Goal: Transaction & Acquisition: Purchase product/service

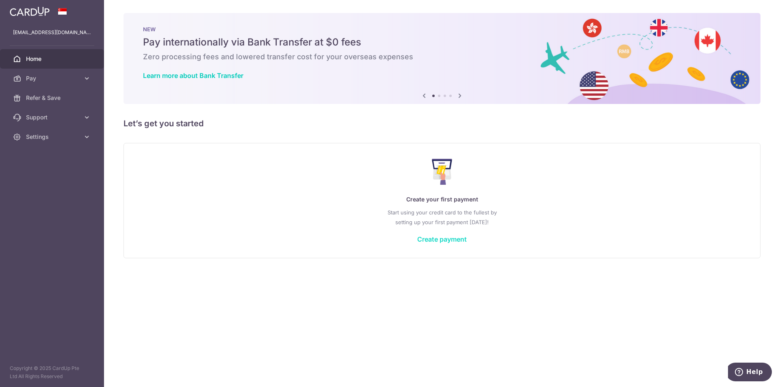
click at [432, 236] on link "Create payment" at bounding box center [442, 239] width 50 height 8
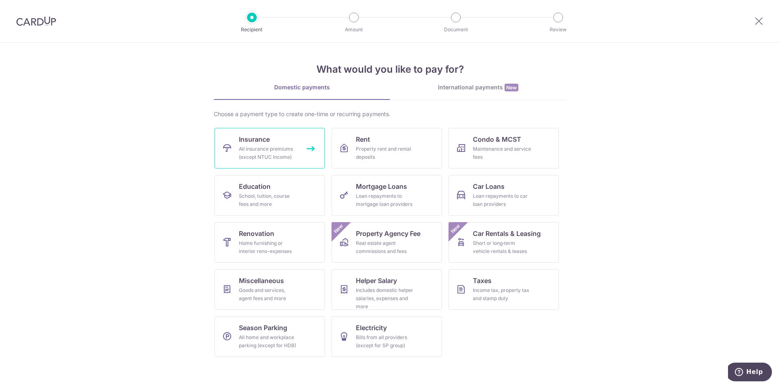
click at [270, 153] on div "All insurance premiums (except NTUC Income)" at bounding box center [268, 153] width 58 height 16
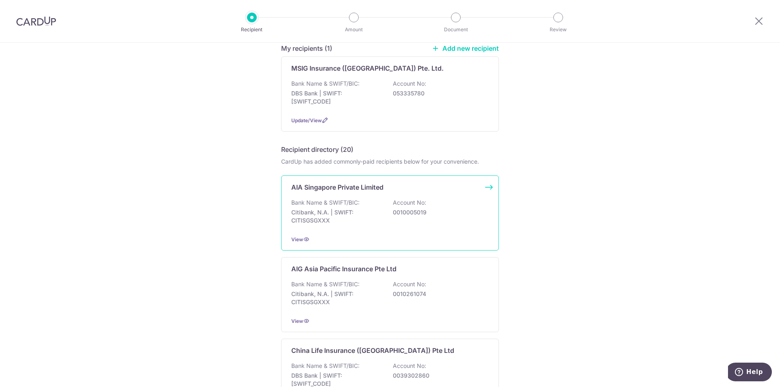
scroll to position [81, 0]
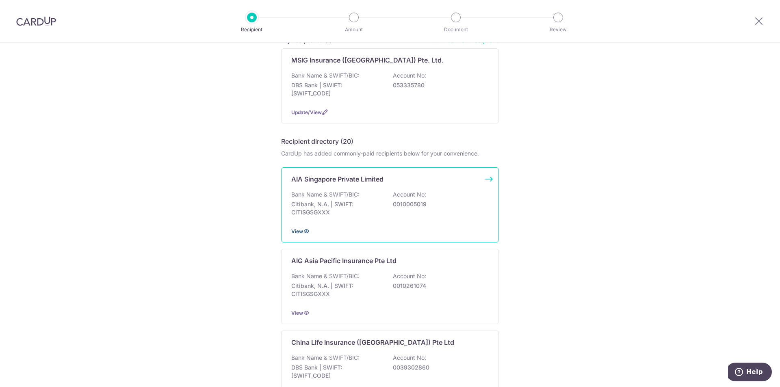
click at [303, 231] on icon at bounding box center [306, 231] width 6 height 6
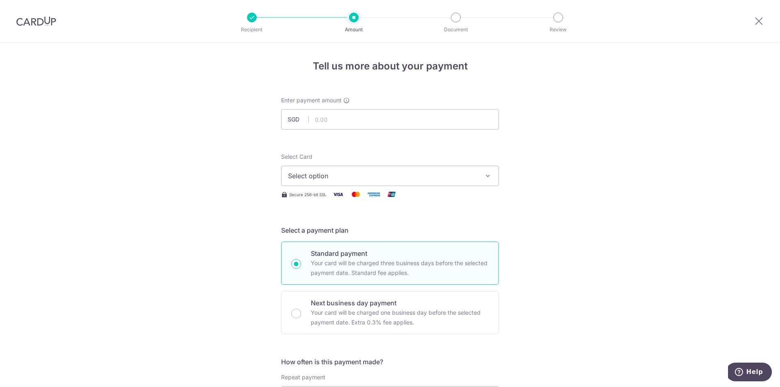
click at [342, 172] on span "Select option" at bounding box center [382, 176] width 189 height 10
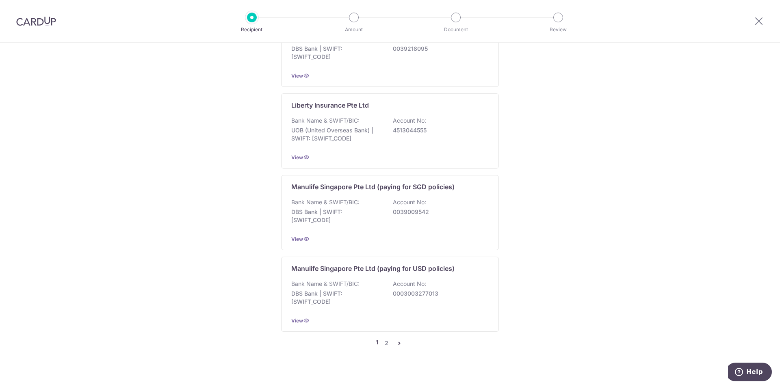
scroll to position [739, 0]
click at [384, 337] on link "2" at bounding box center [386, 342] width 10 height 10
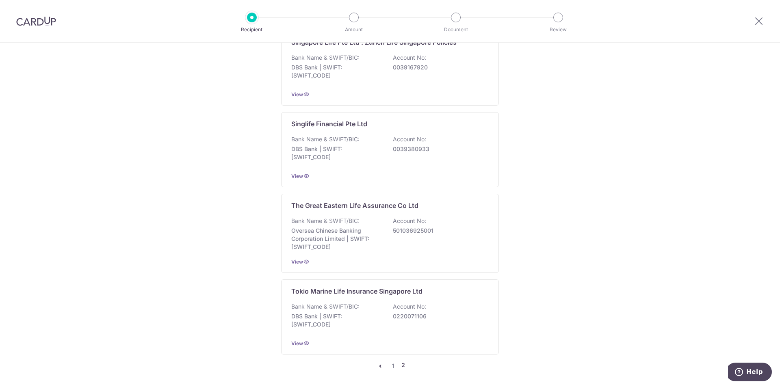
scroll to position [743, 0]
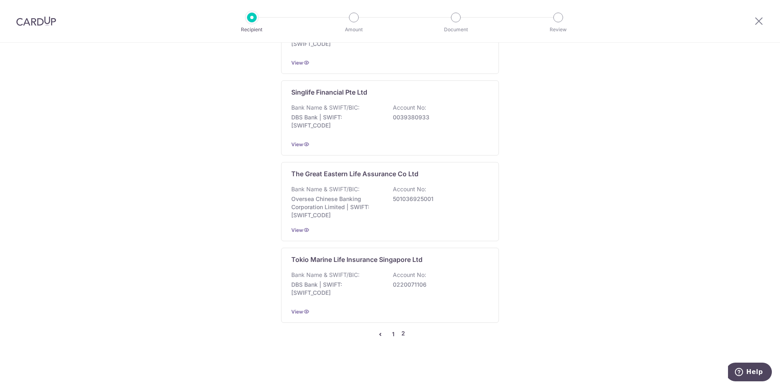
click at [391, 336] on link "1" at bounding box center [393, 334] width 10 height 10
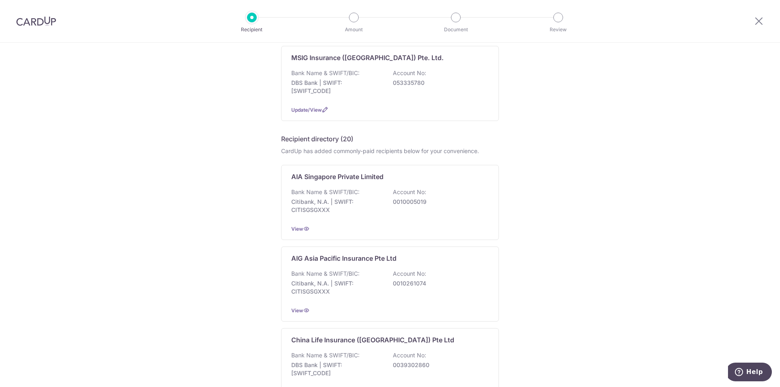
scroll to position [0, 0]
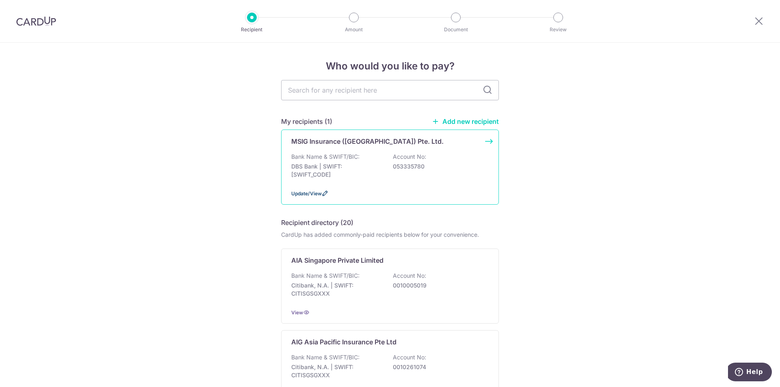
click at [304, 196] on span "Update/View" at bounding box center [306, 193] width 30 height 6
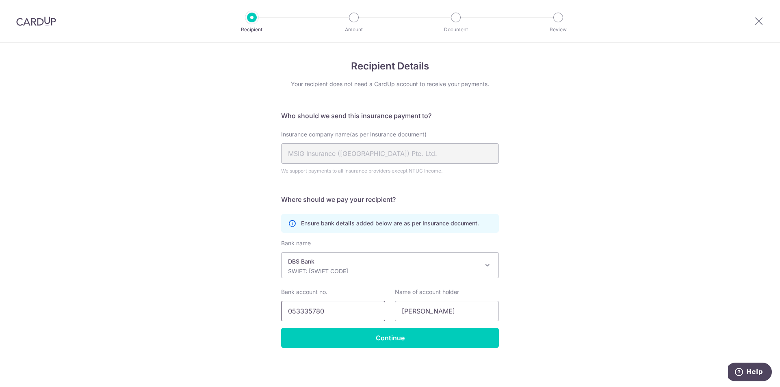
drag, startPoint x: 346, startPoint y: 311, endPoint x: 246, endPoint y: 318, distance: 100.6
click at [246, 318] on div "Recipient Details Your recipient does not need a CardUp account to receive your…" at bounding box center [390, 215] width 780 height 344
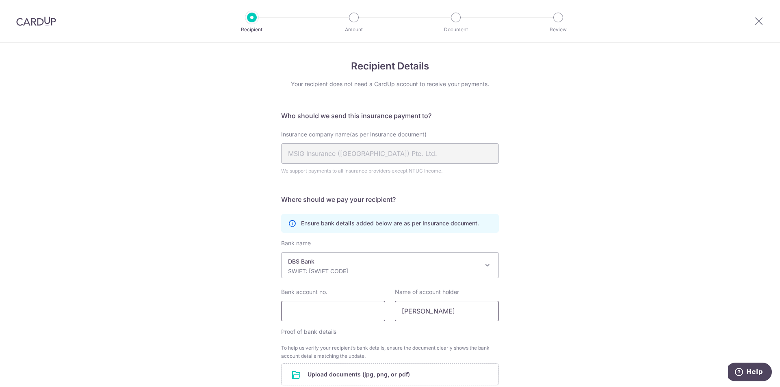
drag, startPoint x: 446, startPoint y: 312, endPoint x: 346, endPoint y: 314, distance: 100.3
click at [346, 314] on div "Bank account no. Name of account holder Zhuo Qiuxian" at bounding box center [389, 304] width 227 height 33
click at [521, 299] on div "Recipient Details Your recipient does not need a CardUp account to receive your…" at bounding box center [390, 260] width 780 height 434
click at [176, 145] on div "Recipient Details Your recipient does not need a CardUp account to receive your…" at bounding box center [390, 260] width 780 height 434
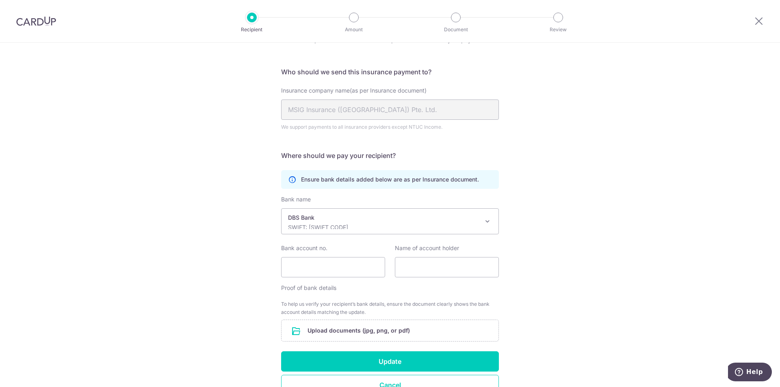
scroll to position [90, 0]
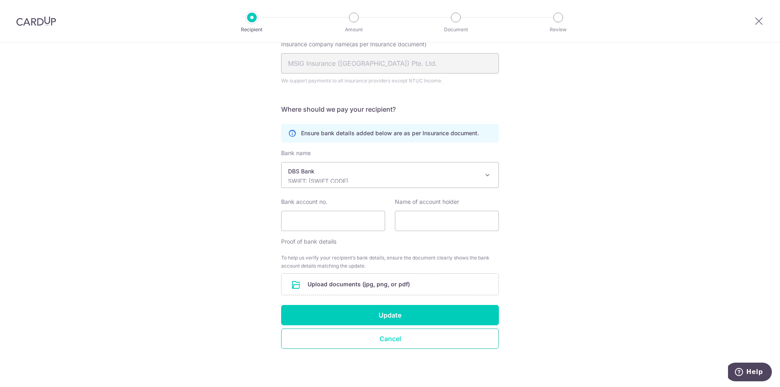
drag, startPoint x: 365, startPoint y: 328, endPoint x: 366, endPoint y: 335, distance: 7.0
drag, startPoint x: 366, startPoint y: 335, endPoint x: 357, endPoint y: 339, distance: 10.2
click at [357, 339] on button "Cancel" at bounding box center [390, 338] width 218 height 20
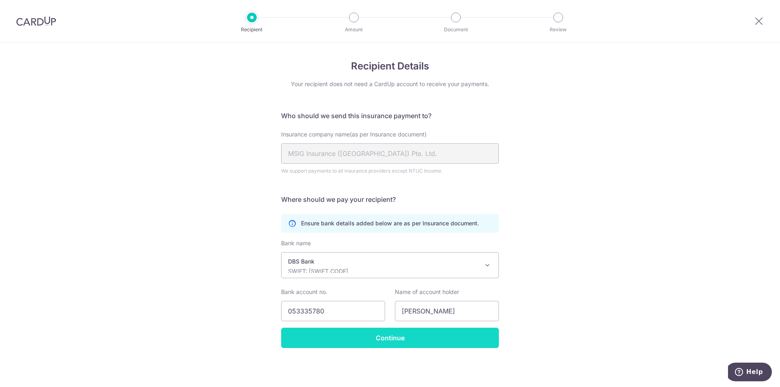
click at [398, 337] on input "Continue" at bounding box center [390, 338] width 218 height 20
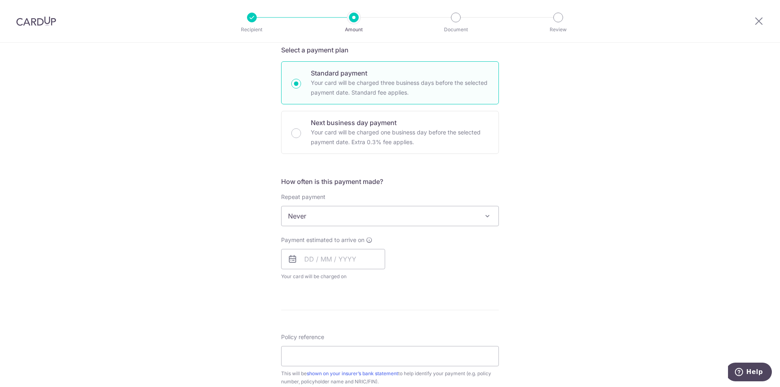
scroll to position [309, 0]
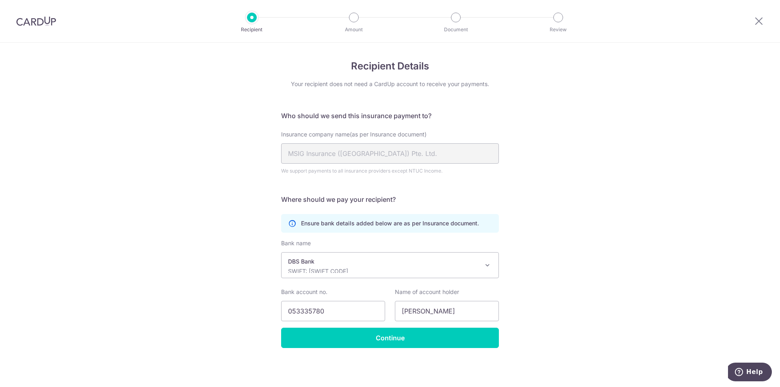
click at [292, 224] on icon at bounding box center [292, 223] width 8 height 8
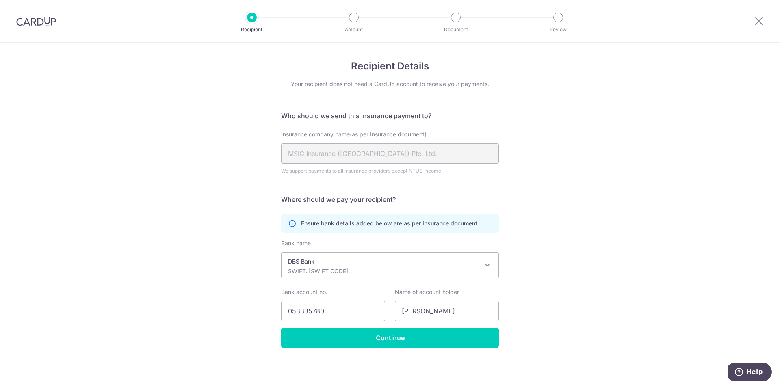
click at [292, 224] on icon at bounding box center [292, 223] width 8 height 8
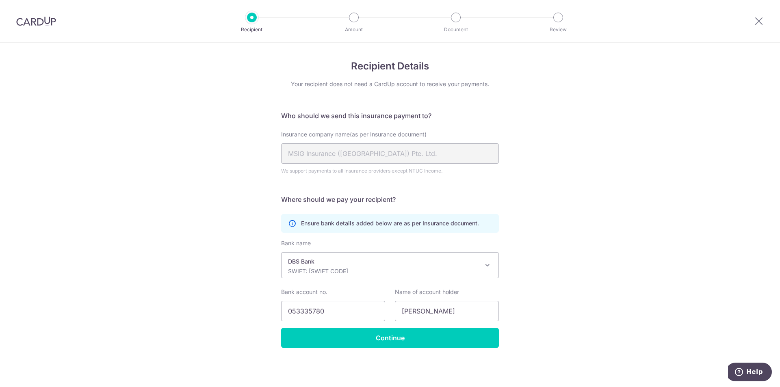
click at [292, 224] on icon at bounding box center [292, 223] width 8 height 8
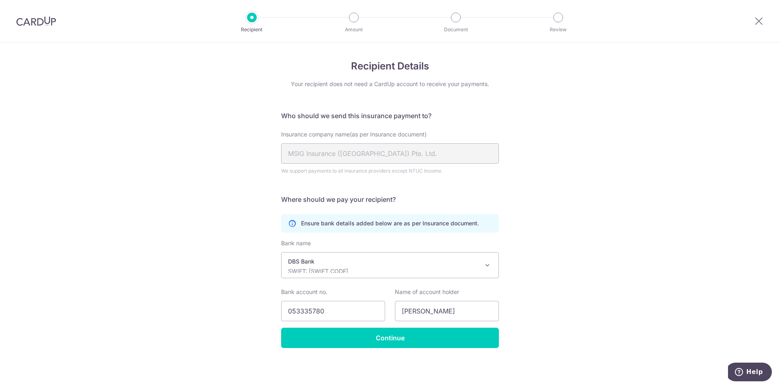
click at [292, 224] on icon at bounding box center [292, 223] width 8 height 8
click at [339, 342] on input "Continue" at bounding box center [390, 338] width 218 height 20
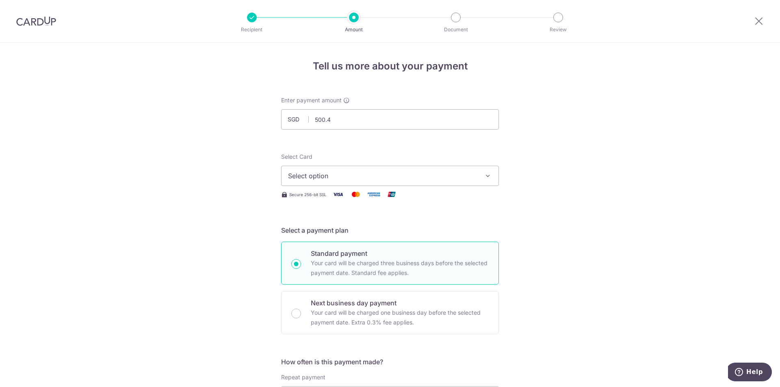
type input "500.40"
click at [350, 173] on span "Select option" at bounding box center [382, 176] width 189 height 10
click at [346, 207] on ul "Add credit card" at bounding box center [390, 199] width 218 height 22
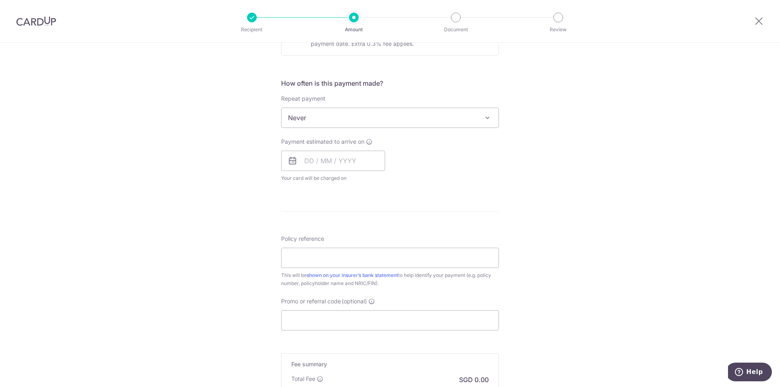
scroll to position [309, 0]
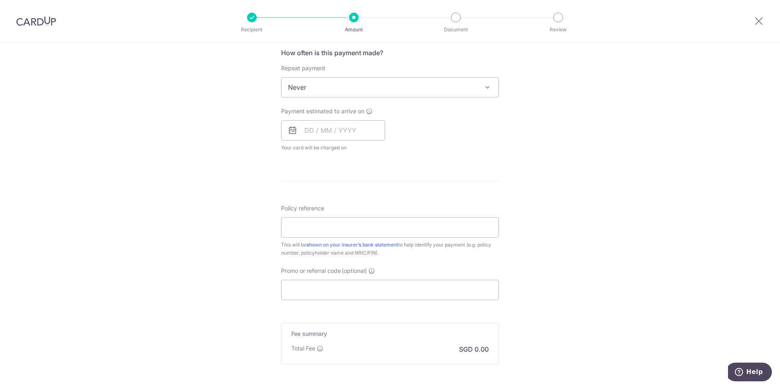
click at [524, 258] on div "Tell us more about your payment Enter payment amount SGD 500.40 500.40 Select C…" at bounding box center [390, 101] width 780 height 735
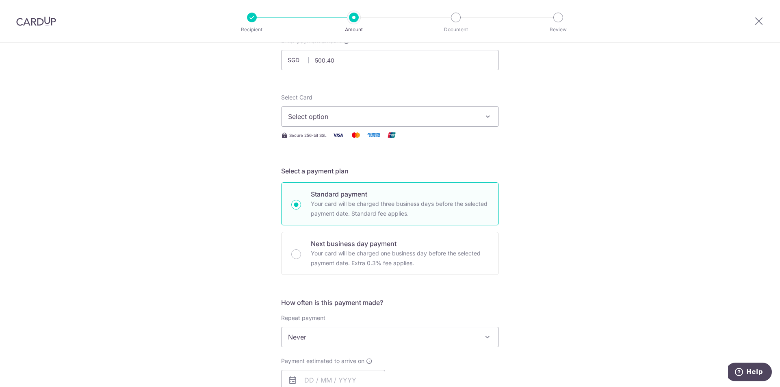
scroll to position [0, 0]
